Goal: Share content: Share content

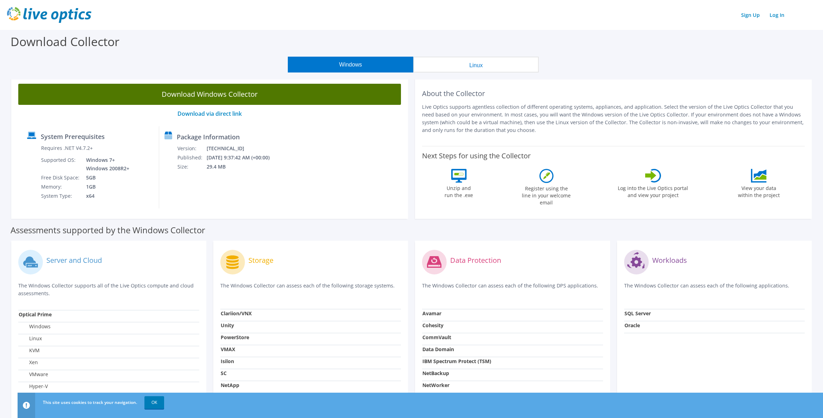
click at [257, 91] on link "Download Windows Collector" at bounding box center [209, 94] width 383 height 21
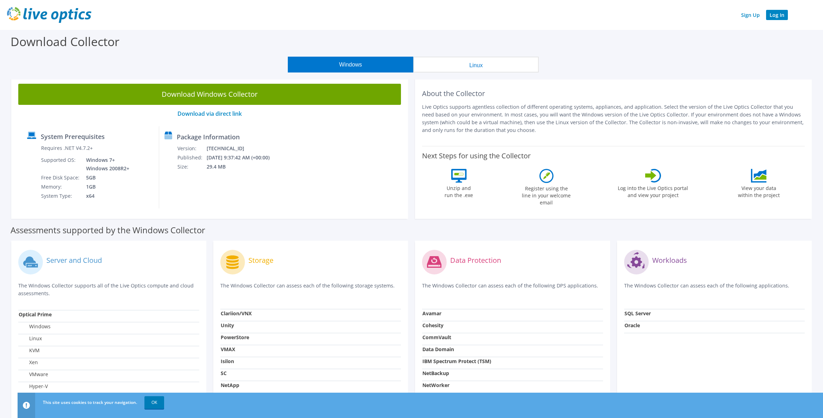
click at [778, 16] on link "Log In" at bounding box center [777, 15] width 22 height 10
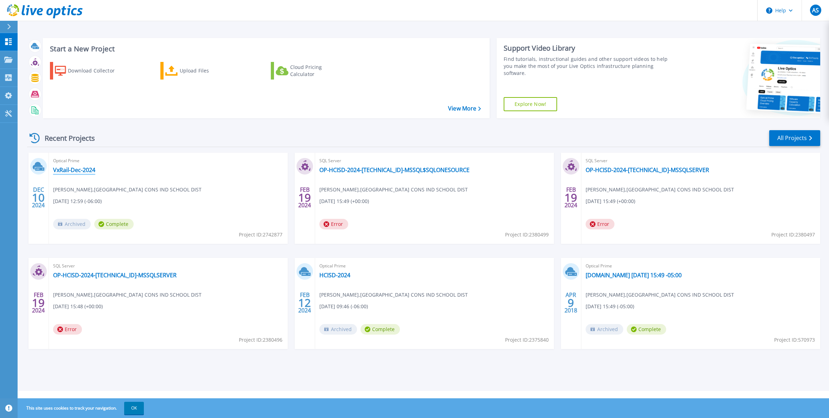
click at [92, 168] on link "VxRail-Dec-2024" at bounding box center [74, 169] width 42 height 7
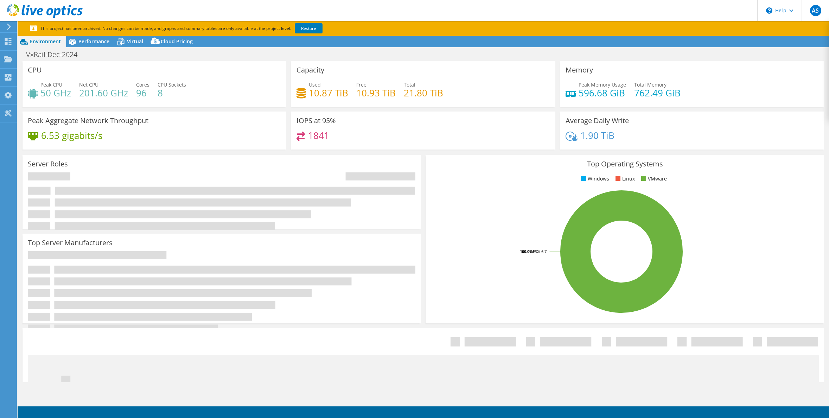
select select "USD"
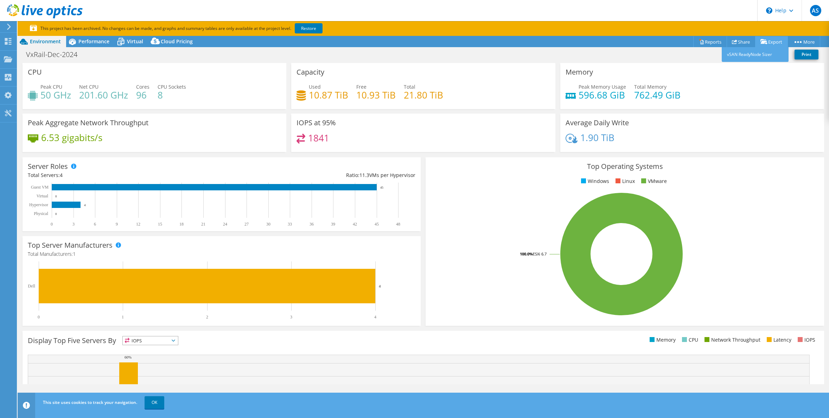
click at [771, 41] on link "Export" at bounding box center [771, 41] width 33 height 11
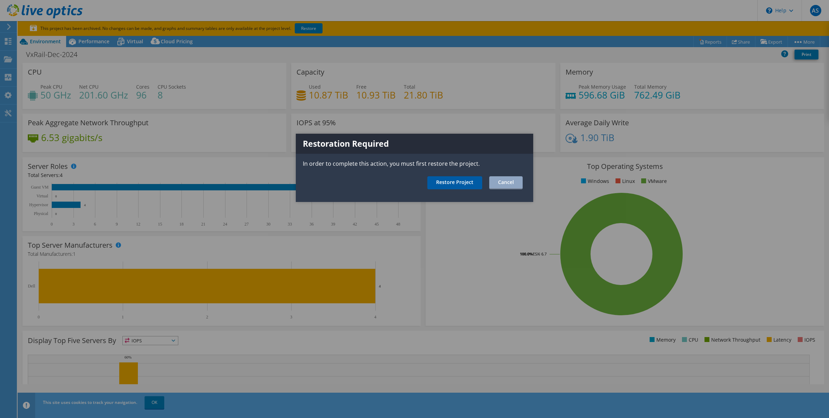
click at [475, 183] on link "Restore Project" at bounding box center [454, 182] width 55 height 13
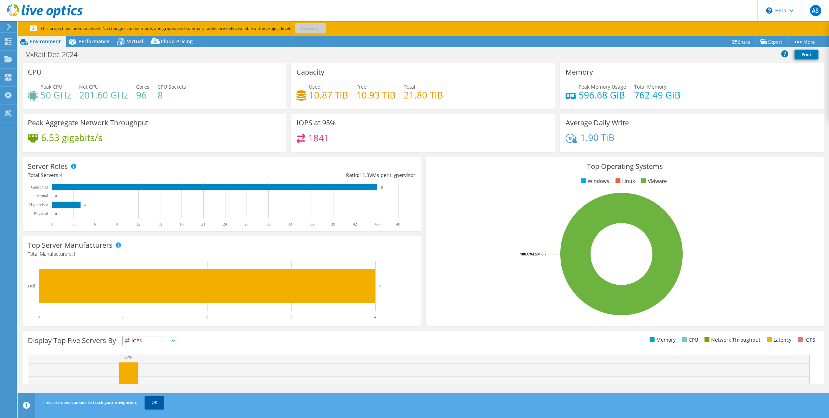
click at [147, 404] on link "OK" at bounding box center [154, 402] width 20 height 13
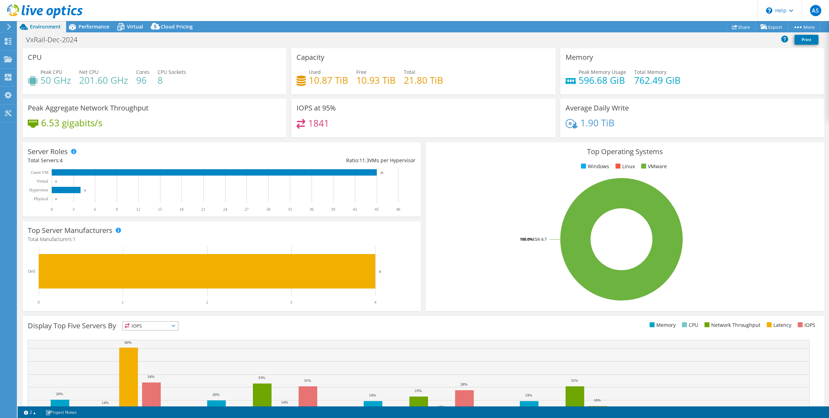
select select "USD"
click at [768, 27] on link "Export" at bounding box center [771, 26] width 33 height 11
click at [764, 27] on icon at bounding box center [763, 26] width 7 height 5
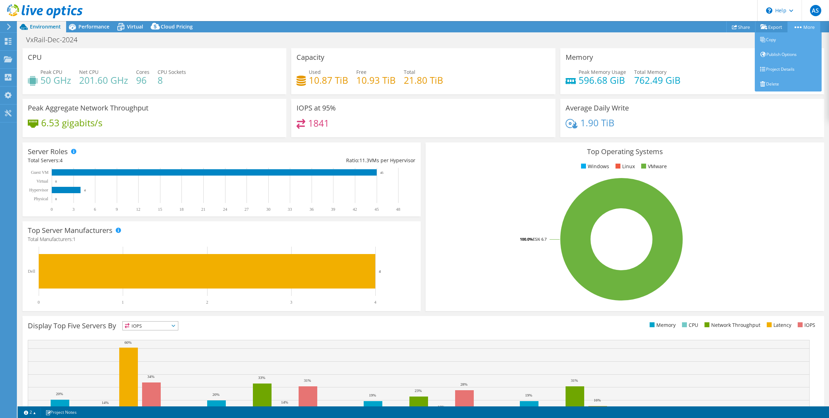
click at [798, 26] on icon at bounding box center [797, 27] width 7 height 2
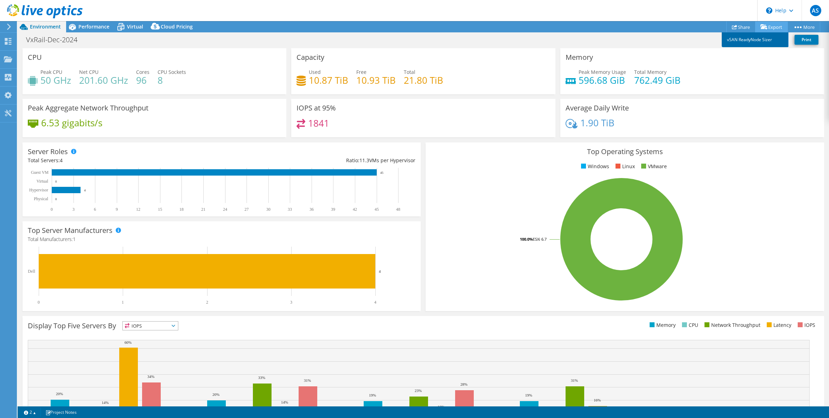
click at [735, 40] on link "vSAN ReadyNode Sizer" at bounding box center [754, 39] width 67 height 15
click at [94, 26] on span "Performance" at bounding box center [93, 26] width 31 height 7
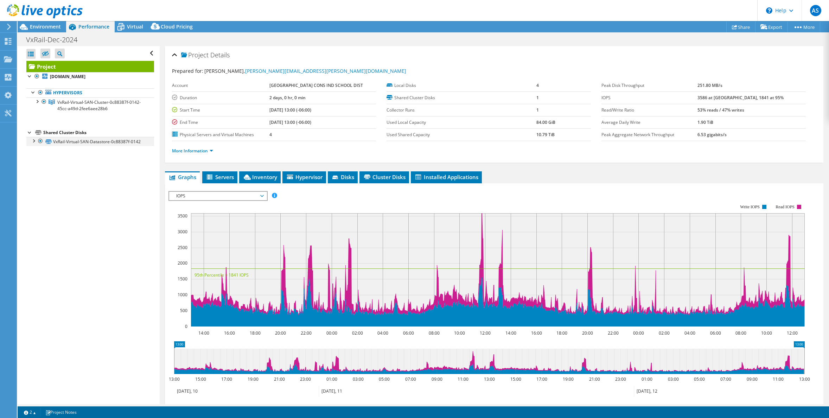
click at [34, 142] on div at bounding box center [33, 140] width 7 height 7
click at [37, 102] on div at bounding box center [36, 100] width 7 height 7
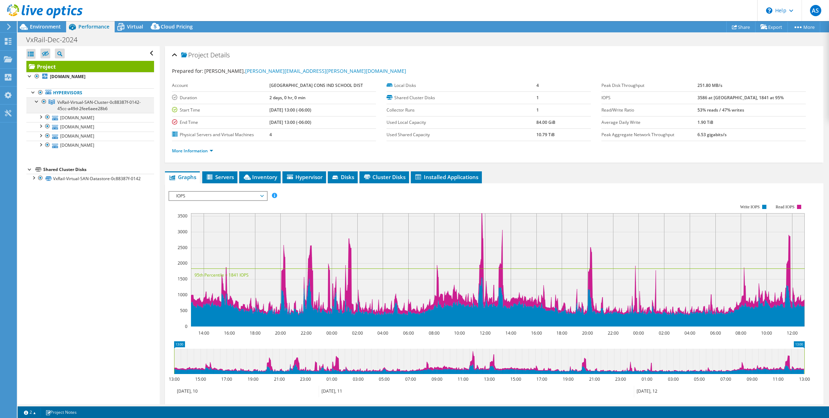
click at [37, 102] on div at bounding box center [36, 100] width 7 height 7
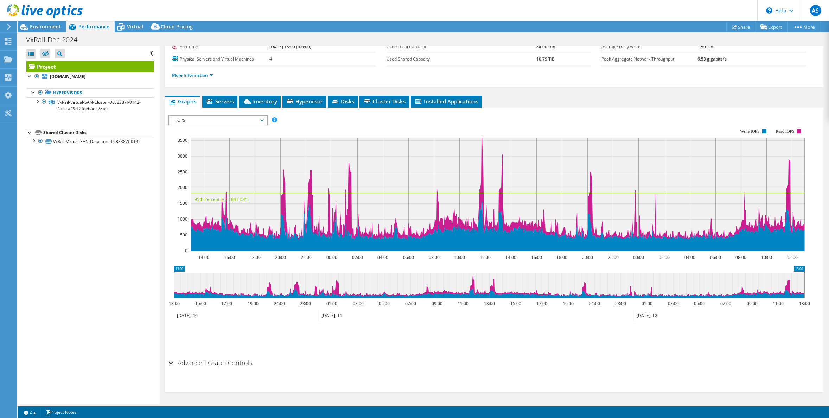
click at [169, 364] on div "Advanced Graph Controls" at bounding box center [493, 362] width 651 height 15
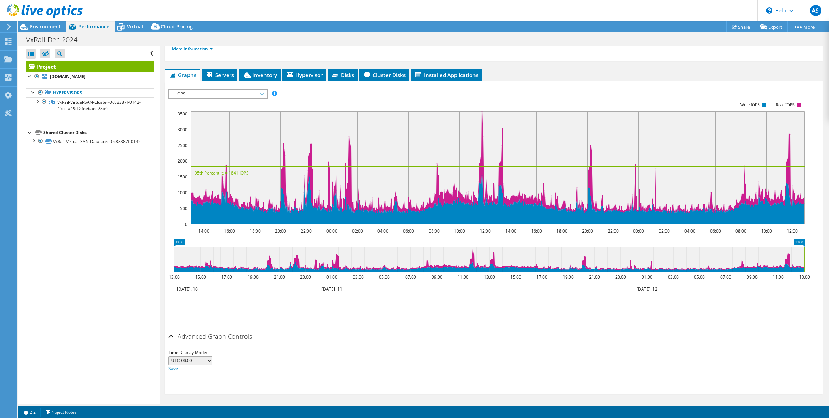
scroll to position [0, 0]
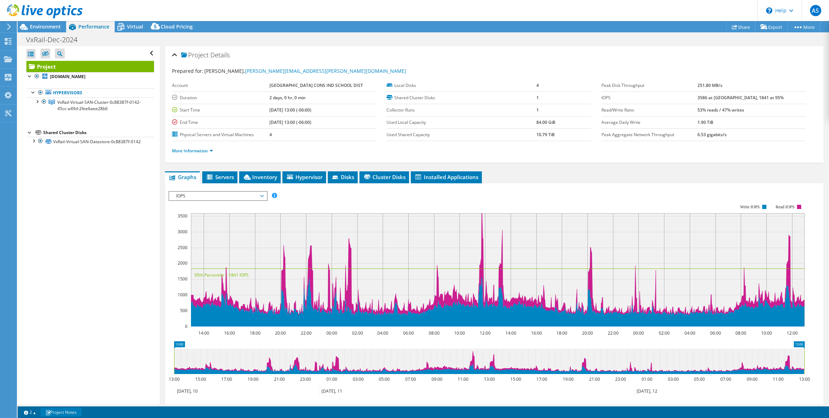
click at [73, 415] on link "Project Notes" at bounding box center [60, 411] width 41 height 9
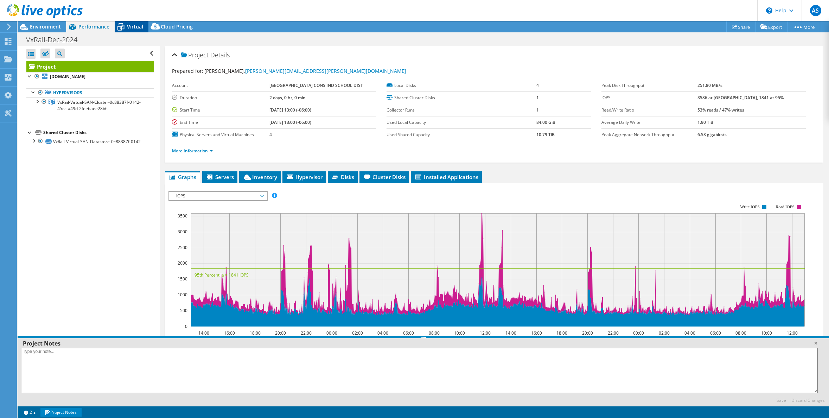
click at [133, 26] on span "Virtual" at bounding box center [135, 26] width 16 height 7
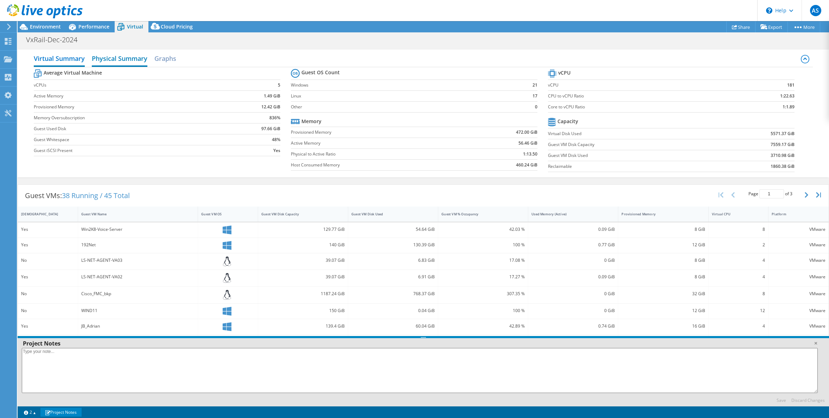
click at [115, 59] on h2 "Physical Summary" at bounding box center [120, 58] width 56 height 15
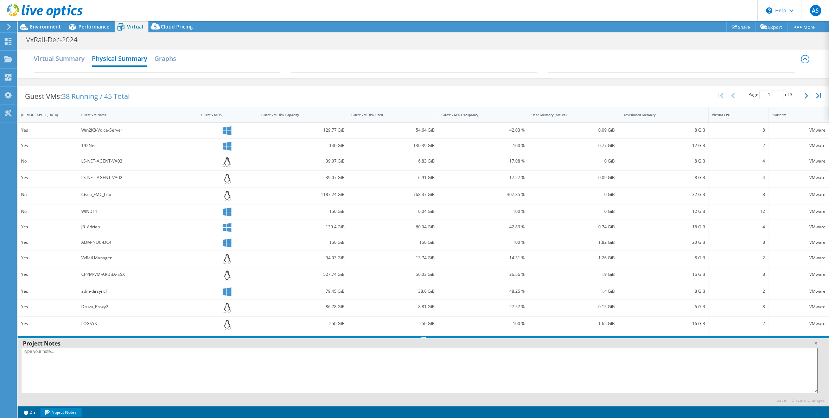
click at [778, 96] on input "1" at bounding box center [771, 94] width 25 height 9
click at [805, 95] on icon "button" at bounding box center [806, 96] width 4 height 6
type input "3"
click at [738, 28] on link "Share" at bounding box center [740, 26] width 29 height 11
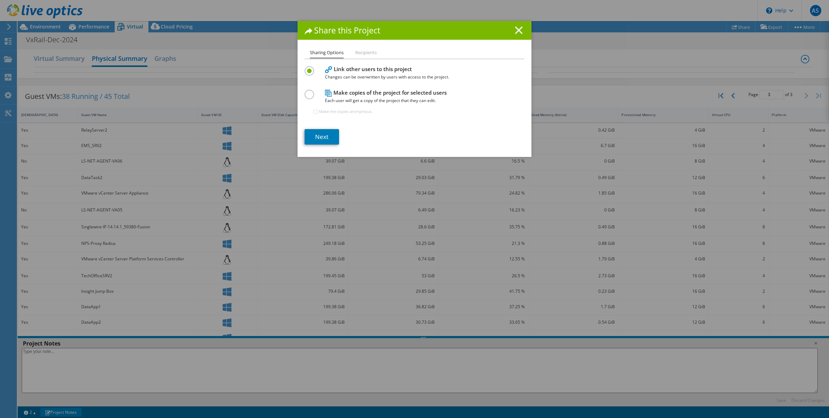
click at [519, 29] on icon at bounding box center [519, 30] width 8 height 8
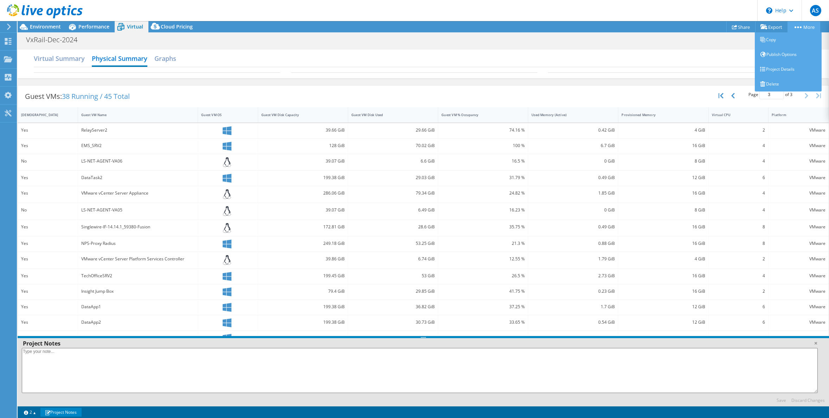
click at [799, 25] on link "More" at bounding box center [803, 26] width 33 height 11
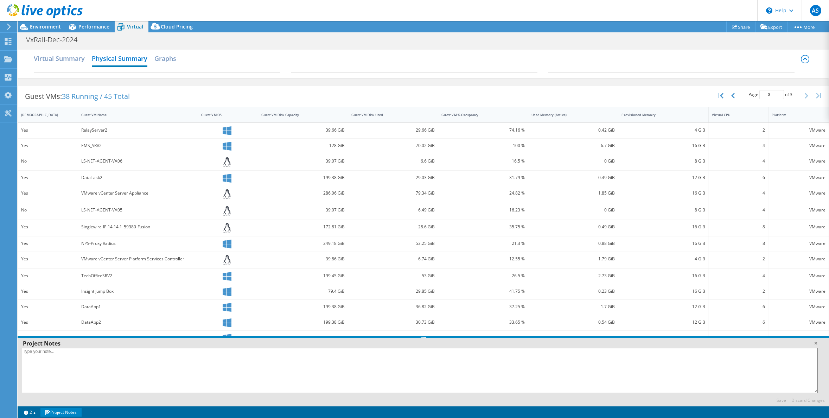
click at [178, 57] on div "Virtual Summary Physical Summary Graphs" at bounding box center [423, 59] width 779 height 16
click at [174, 59] on h2 "Graphs" at bounding box center [165, 58] width 22 height 15
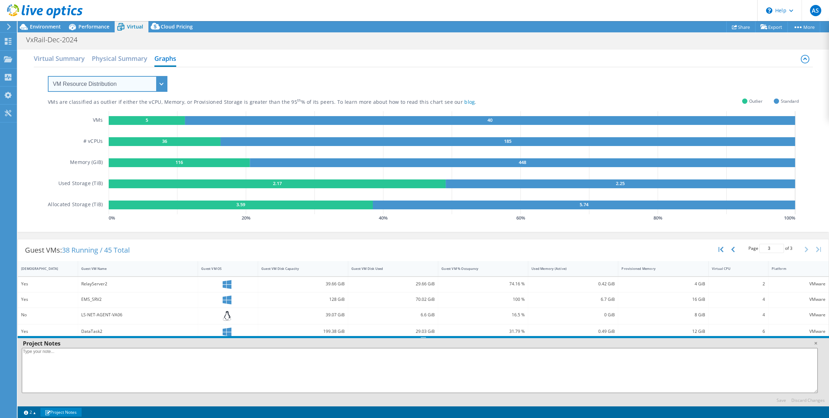
select select "Over Provisioning"
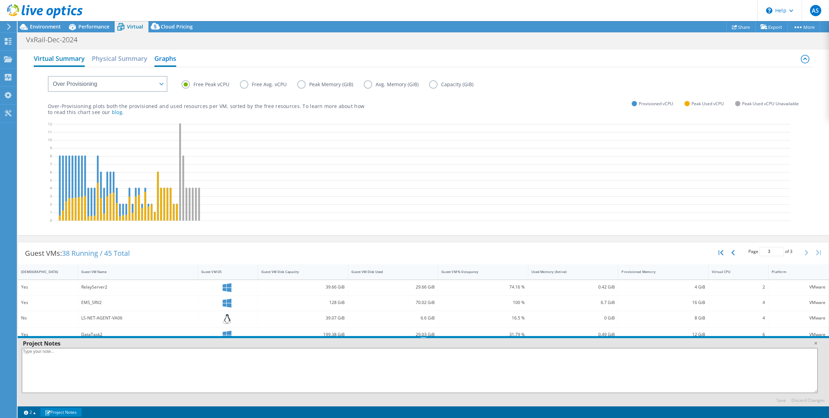
click at [49, 58] on h2 "Virtual Summary" at bounding box center [59, 58] width 51 height 15
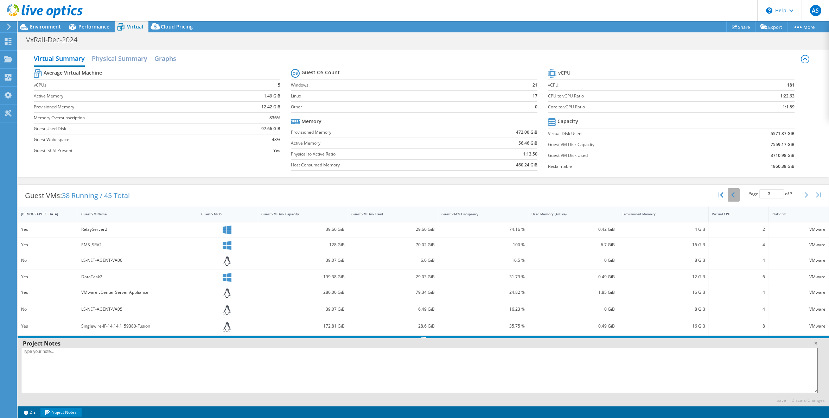
click at [731, 193] on icon "button" at bounding box center [733, 195] width 4 height 6
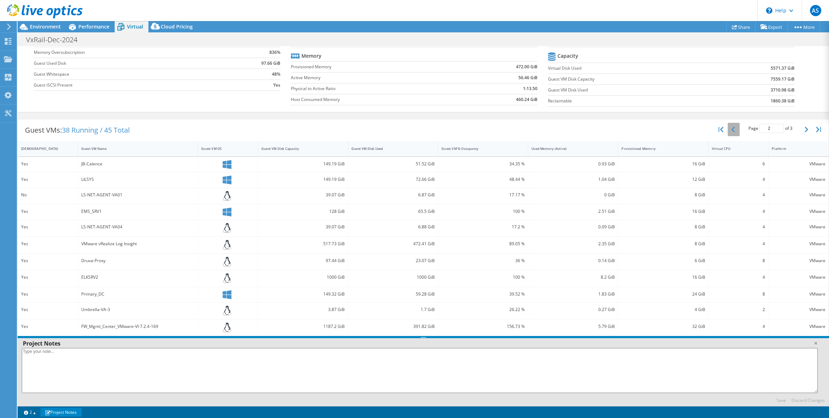
click at [731, 130] on icon "button" at bounding box center [733, 130] width 4 height 6
type input "1"
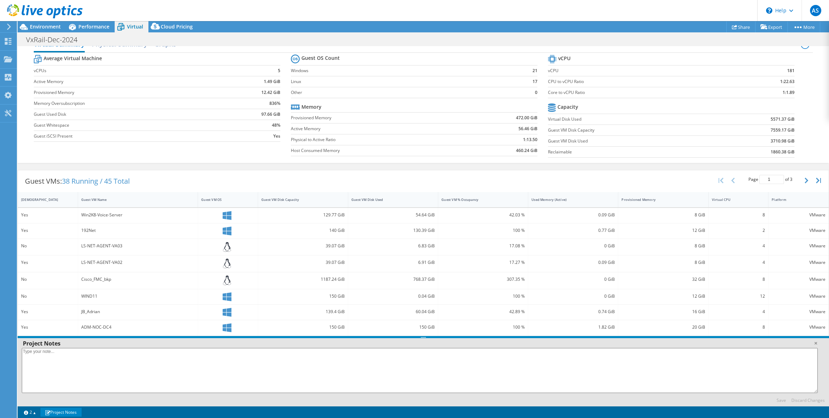
scroll to position [0, 0]
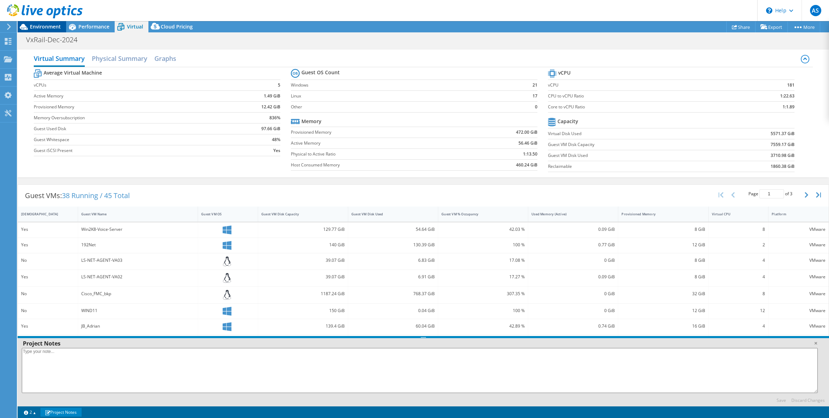
click at [46, 26] on span "Environment" at bounding box center [45, 26] width 31 height 7
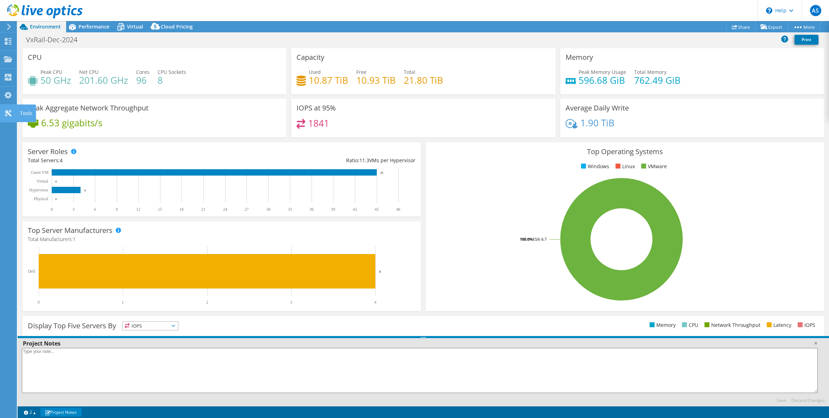
click at [6, 117] on div at bounding box center [8, 114] width 8 height 8
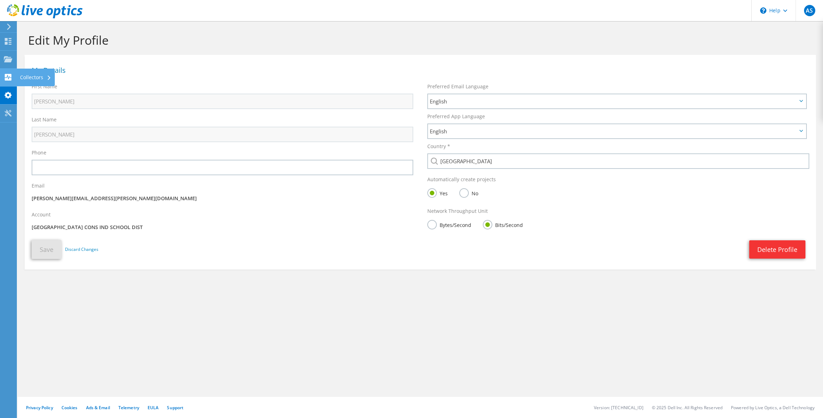
click at [9, 78] on use at bounding box center [8, 77] width 7 height 7
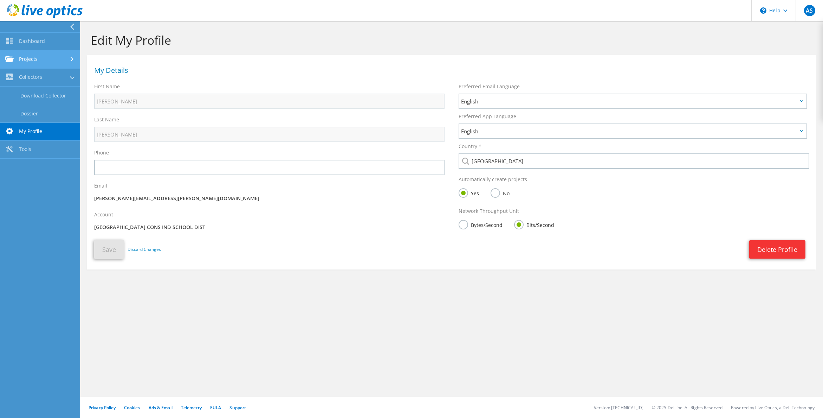
click at [40, 63] on link "Projects" at bounding box center [40, 60] width 80 height 18
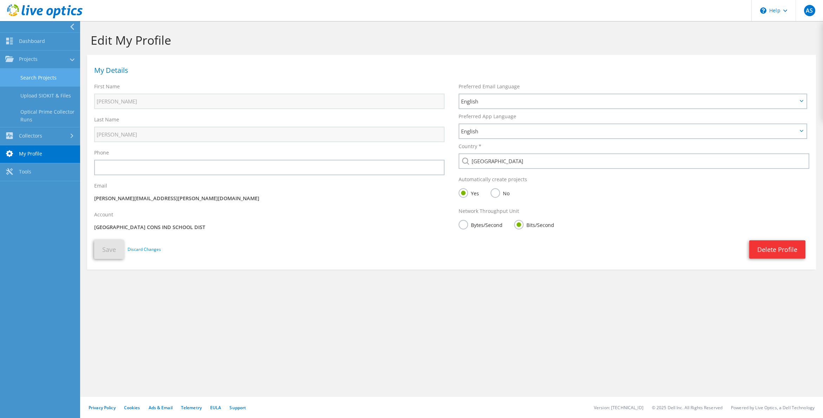
click at [41, 77] on link "Search Projects" at bounding box center [40, 78] width 80 height 18
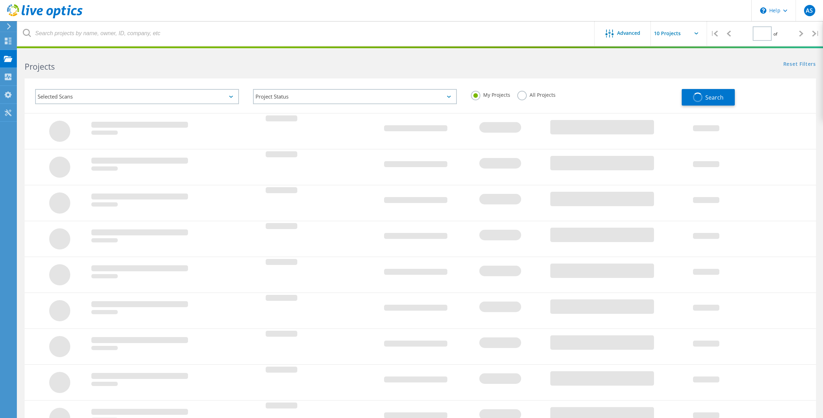
type input "1"
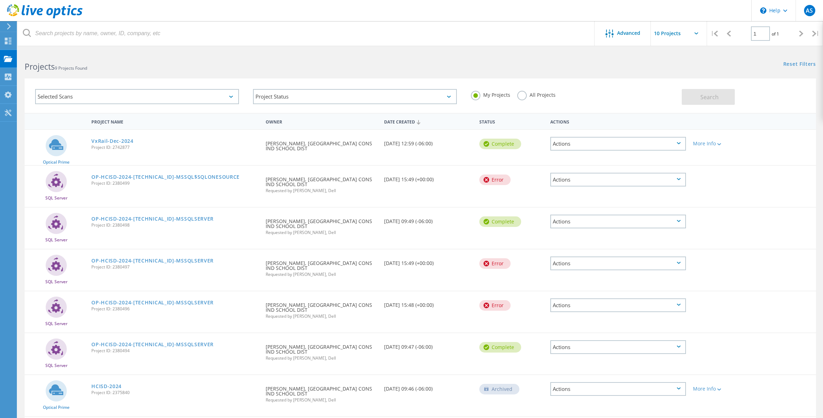
click at [676, 142] on div "Actions" at bounding box center [618, 144] width 135 height 14
click at [588, 127] on div "View Project" at bounding box center [618, 127] width 134 height 11
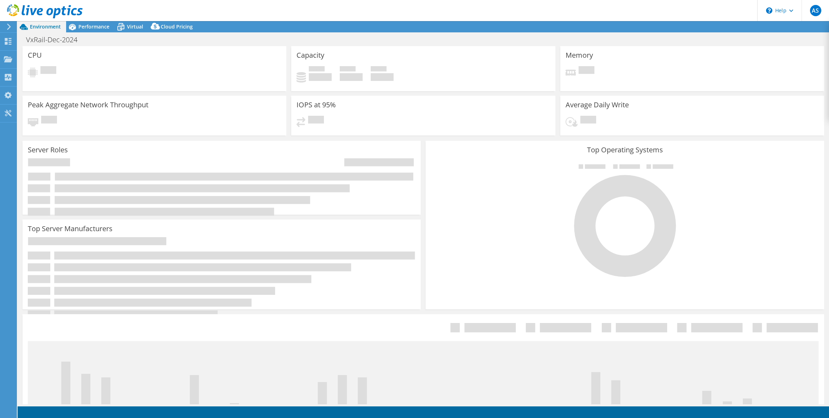
select select "USD"
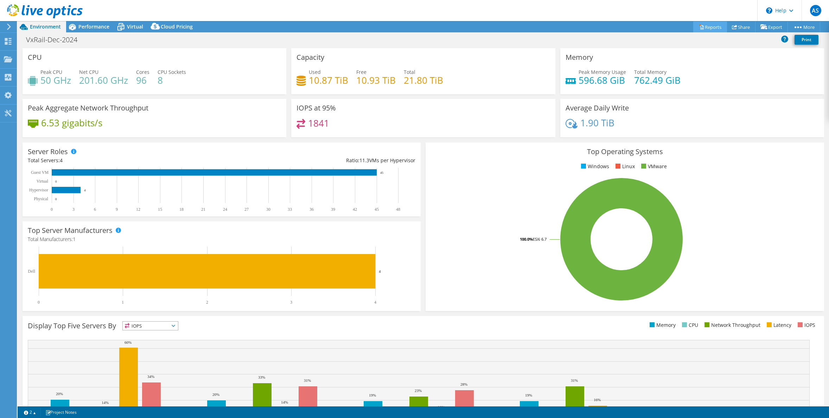
click at [699, 28] on icon at bounding box center [701, 26] width 5 height 5
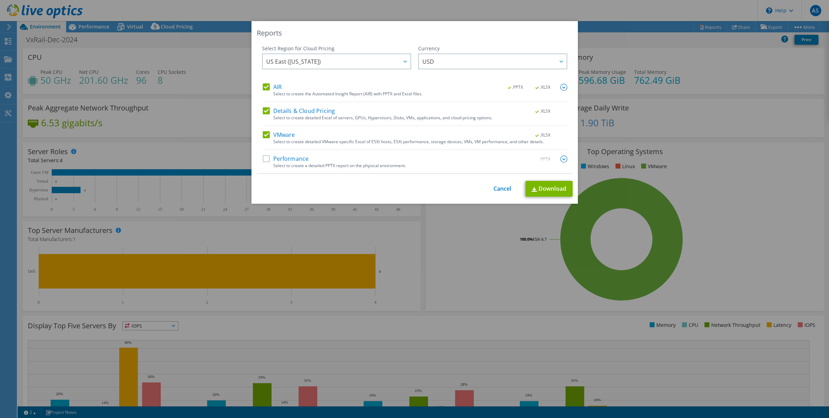
click at [264, 160] on label "Performance" at bounding box center [286, 158] width 46 height 7
click at [0, 0] on input "Performance" at bounding box center [0, 0] width 0 height 0
click at [399, 61] on div at bounding box center [404, 61] width 11 height 14
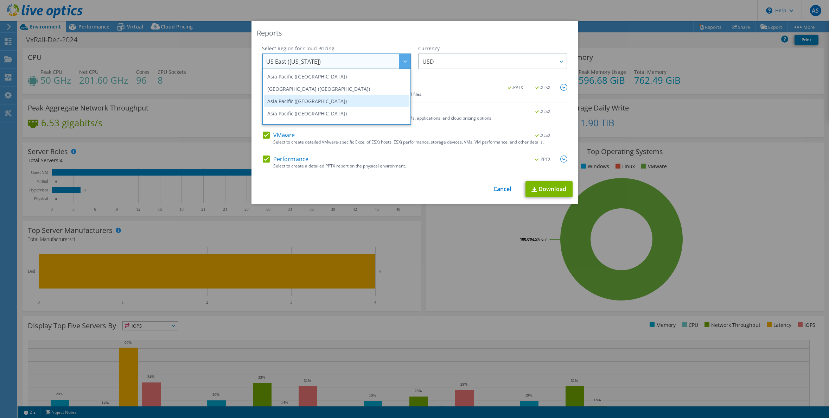
scroll to position [95, 0]
click at [340, 107] on li "US East ([US_STATE])" at bounding box center [337, 104] width 146 height 12
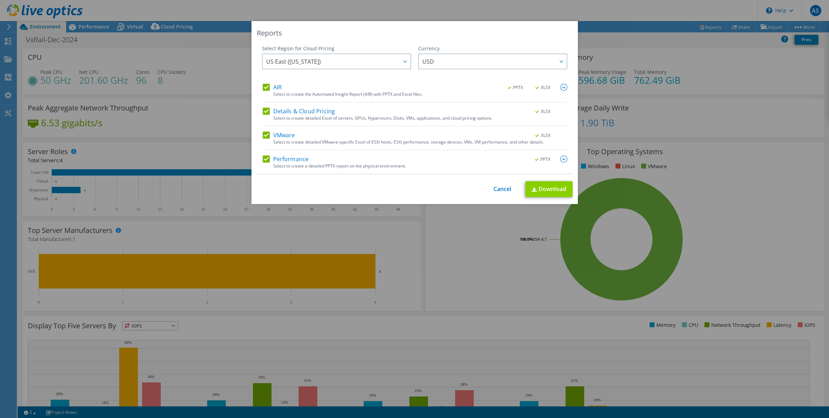
click at [541, 191] on link "Download" at bounding box center [548, 189] width 47 height 16
click at [538, 191] on link "Download" at bounding box center [548, 189] width 47 height 16
click at [494, 190] on link "Cancel" at bounding box center [502, 189] width 18 height 7
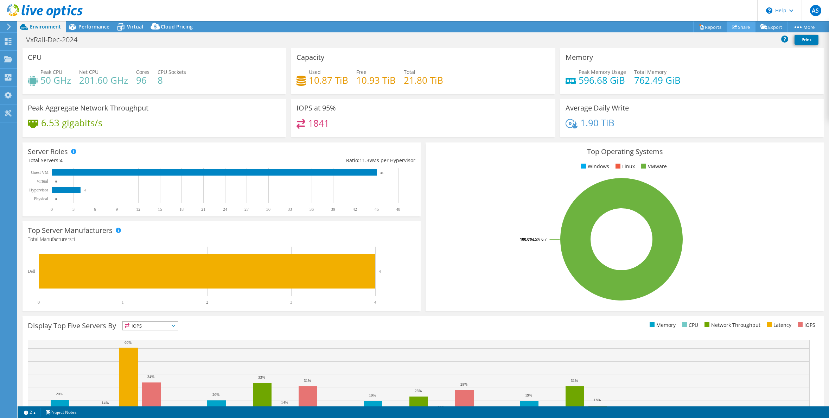
click at [732, 27] on use at bounding box center [734, 27] width 5 height 5
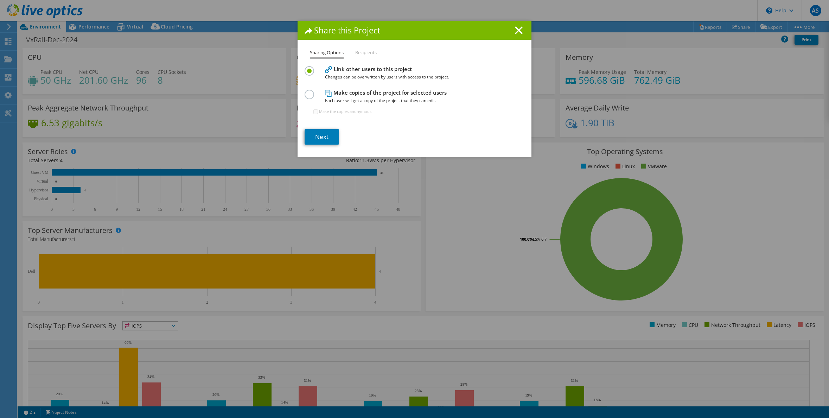
click at [366, 51] on li "Recipients" at bounding box center [365, 53] width 21 height 9
click at [366, 53] on li "Recipients" at bounding box center [365, 53] width 21 height 9
click at [304, 91] on label at bounding box center [310, 91] width 12 height 2
click at [0, 0] on input "radio" at bounding box center [0, 0] width 0 height 0
click at [323, 137] on link "Next" at bounding box center [321, 136] width 34 height 15
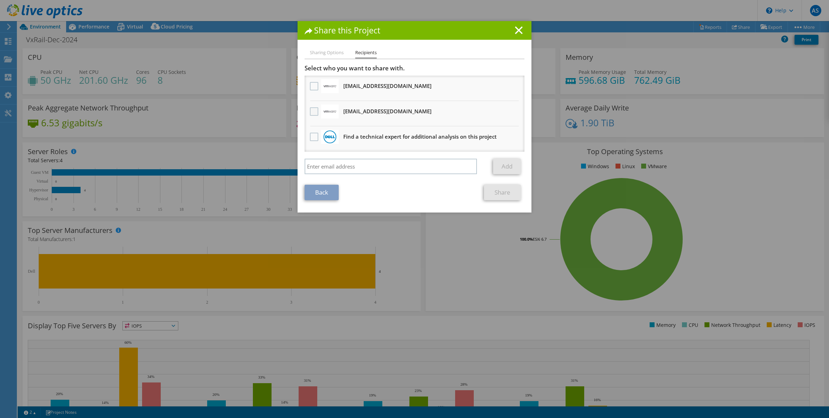
click at [311, 113] on label at bounding box center [315, 111] width 10 height 8
click at [0, 0] on input "checkbox" at bounding box center [0, 0] width 0 height 0
click at [502, 194] on link "Share" at bounding box center [502, 192] width 37 height 15
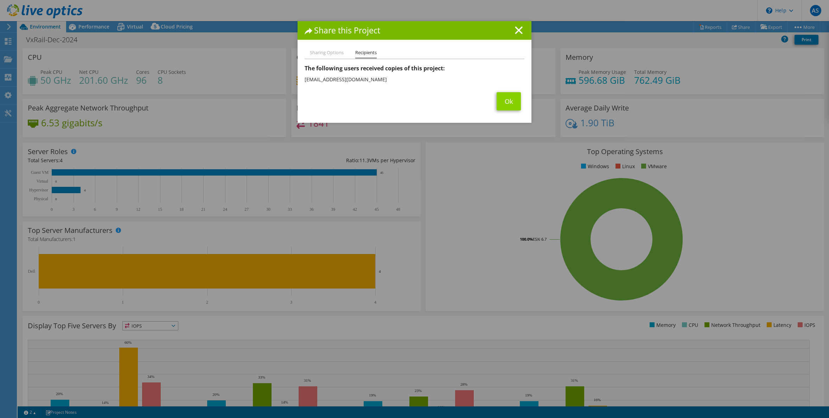
click at [501, 102] on link "Ok" at bounding box center [508, 101] width 24 height 18
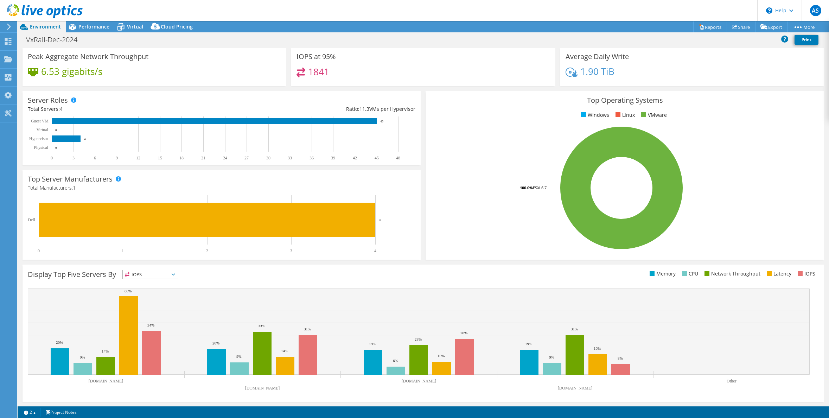
scroll to position [0, 0]
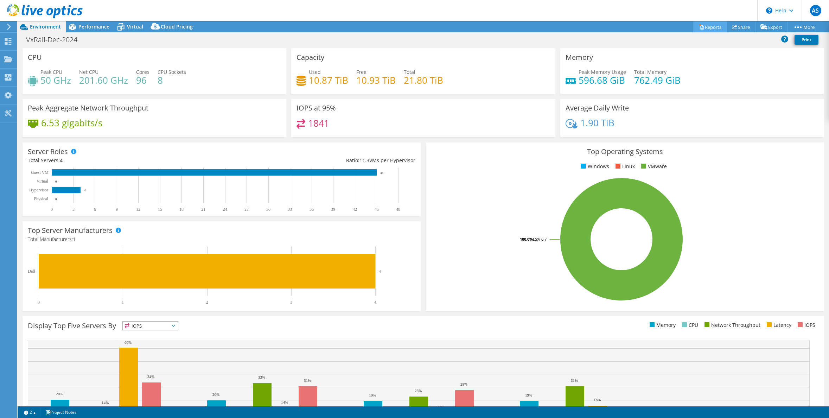
click at [702, 28] on link "Reports" at bounding box center [710, 26] width 34 height 11
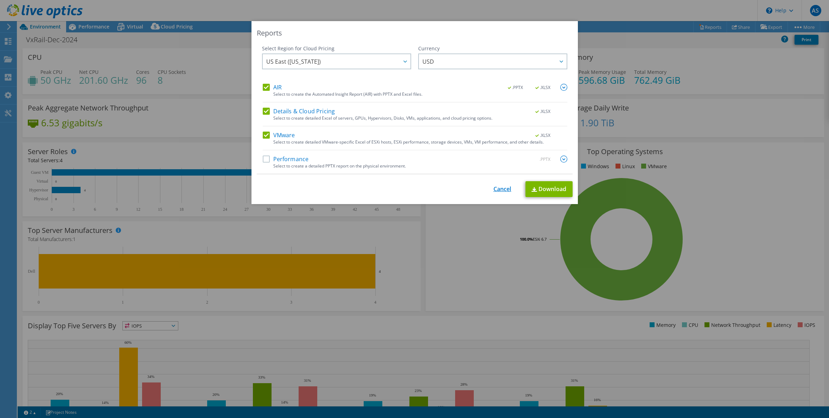
click at [502, 188] on link "Cancel" at bounding box center [502, 189] width 18 height 7
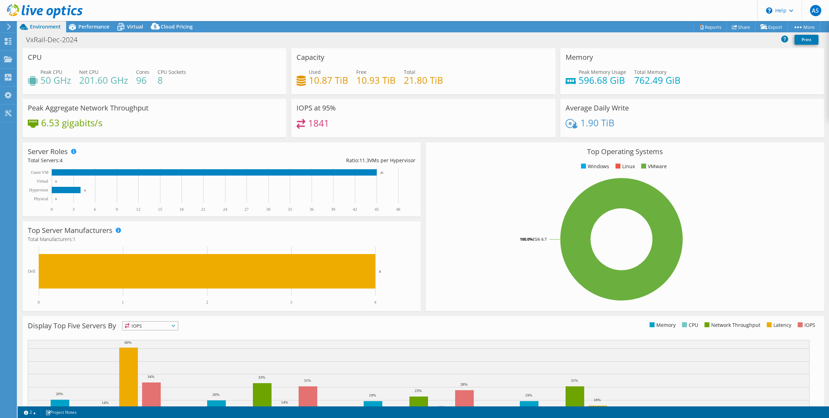
scroll to position [51, 0]
